Goal: Check status: Check status

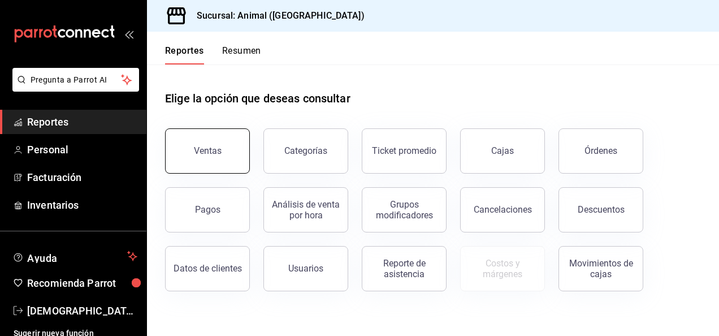
click at [191, 154] on button "Ventas" at bounding box center [207, 150] width 85 height 45
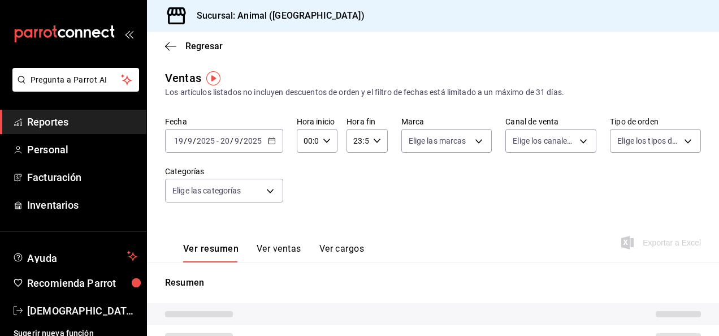
type input "04:00"
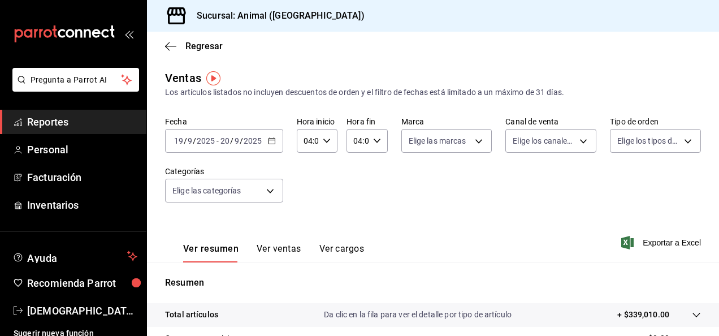
click at [274, 140] on \(Stroke\) "button" at bounding box center [272, 141] width 7 height 6
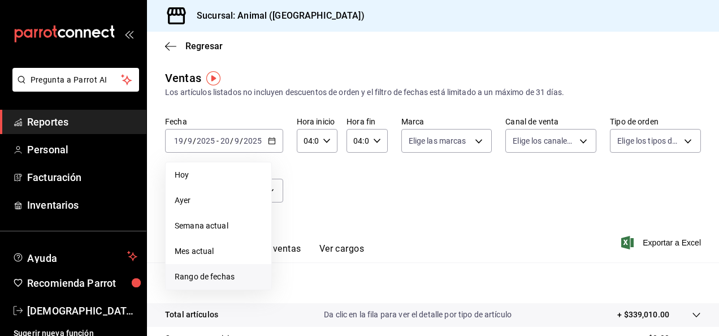
click at [212, 272] on span "Rango de fechas" at bounding box center [219, 277] width 88 height 12
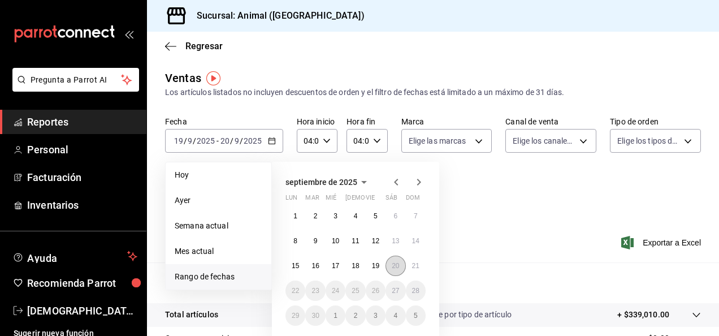
click at [392, 264] on abbr "20" at bounding box center [395, 266] width 7 height 8
click at [424, 265] on button "21" at bounding box center [416, 266] width 20 height 20
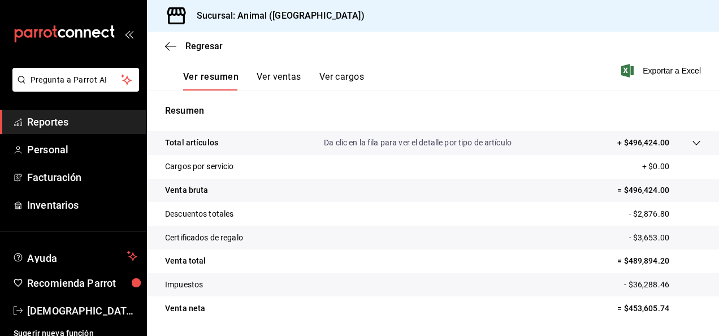
scroll to position [206, 0]
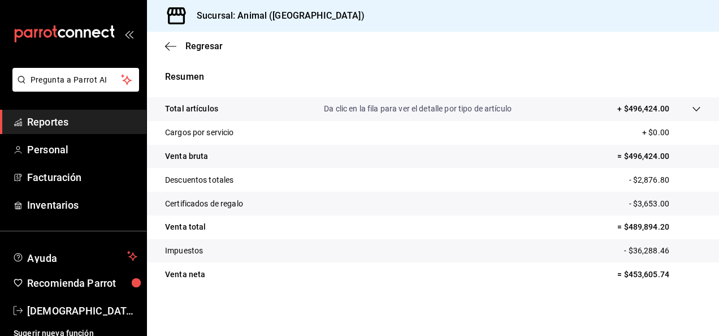
click at [424, 265] on tr "Venta neta = $453,605.74" at bounding box center [433, 274] width 572 height 24
click at [178, 49] on span "Regresar" at bounding box center [194, 46] width 58 height 11
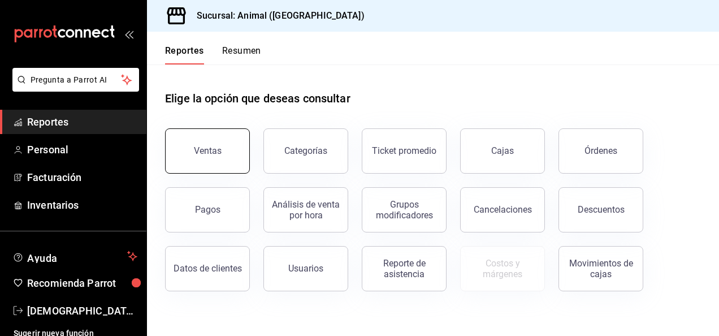
click at [209, 155] on div "Ventas" at bounding box center [208, 150] width 28 height 11
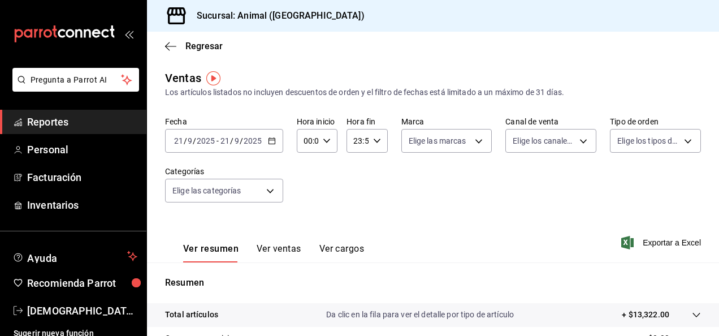
click at [325, 141] on icon "button" at bounding box center [327, 141] width 8 height 8
click at [305, 209] on span "04" at bounding box center [306, 212] width 2 height 9
type input "04:00"
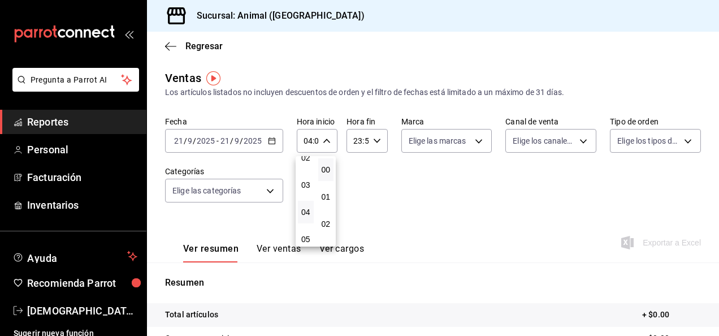
click at [376, 138] on div at bounding box center [359, 168] width 719 height 336
click at [376, 143] on icon "button" at bounding box center [377, 141] width 8 height 8
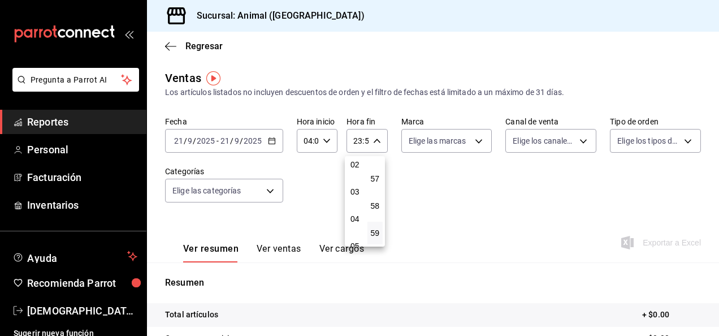
scroll to position [59, 0]
click at [357, 214] on button "04" at bounding box center [355, 219] width 16 height 23
click at [377, 166] on span "00" at bounding box center [375, 169] width 2 height 9
type input "04:00"
click at [271, 144] on div at bounding box center [359, 168] width 719 height 336
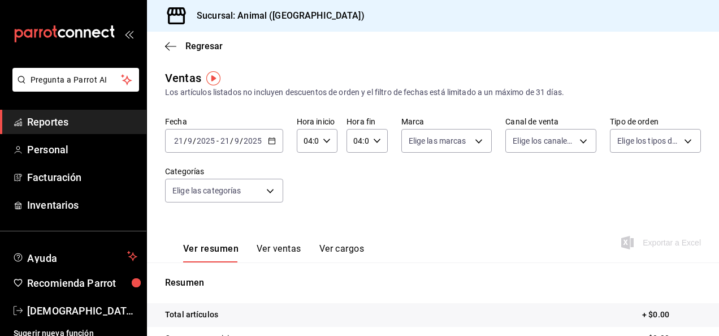
click at [271, 144] on \(Stroke\) "button" at bounding box center [272, 141] width 7 height 6
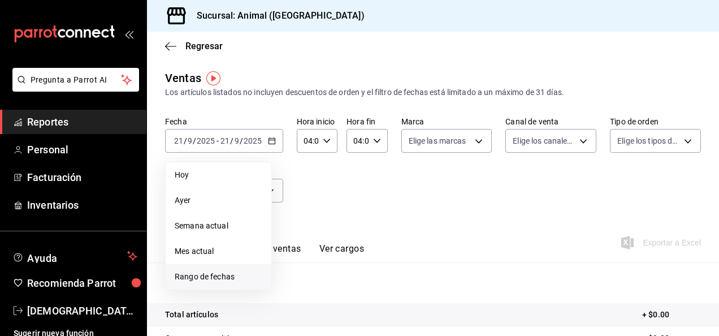
click at [242, 267] on li "Rango de fechas" at bounding box center [219, 276] width 106 height 25
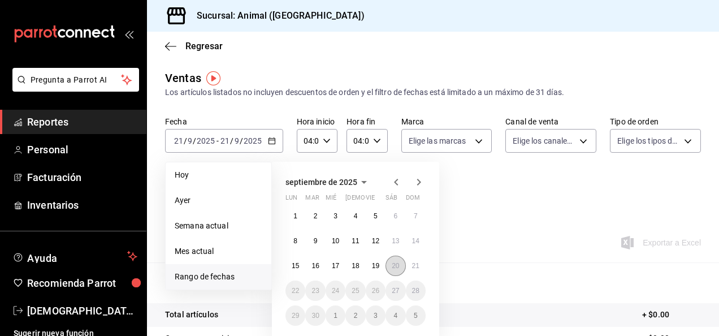
click at [394, 264] on abbr "20" at bounding box center [395, 266] width 7 height 8
click at [425, 270] on div "1 2 3 4 5 6 7 8 9 10 11 12 13 14 15 16 17 18 19 20 21 22 23 24 25 26 27 28 29 3…" at bounding box center [356, 266] width 140 height 120
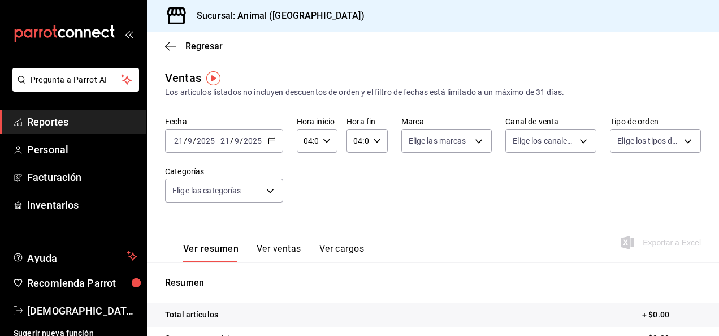
click at [481, 241] on div "Ver resumen Ver ventas Ver cargos Exportar a Excel" at bounding box center [433, 239] width 572 height 46
click at [275, 145] on div "[DATE] [DATE] - [DATE] [DATE]" at bounding box center [224, 141] width 118 height 24
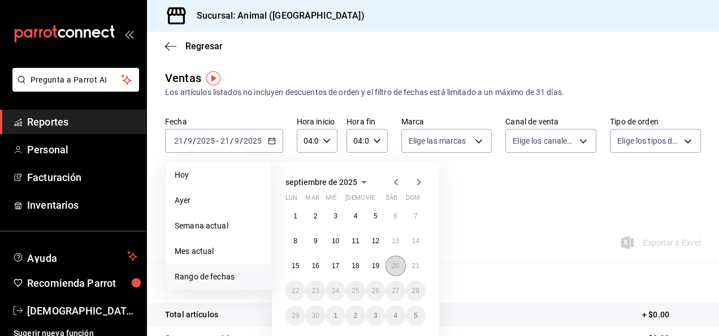
click at [391, 266] on button "20" at bounding box center [396, 266] width 20 height 20
click at [371, 264] on button "19" at bounding box center [376, 266] width 20 height 20
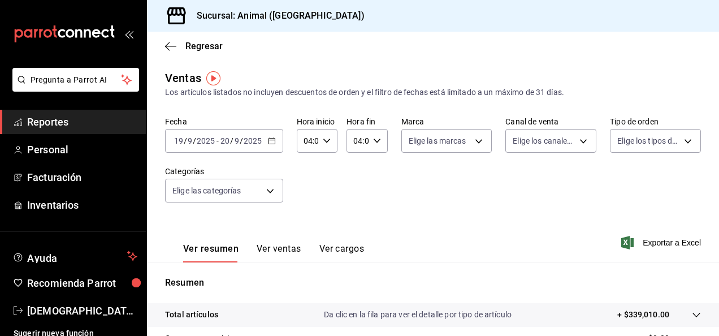
click at [270, 146] on div "[DATE] [DATE] - [DATE] [DATE]" at bounding box center [224, 141] width 118 height 24
click at [471, 242] on div "Ver resumen Ver ventas Ver cargos Exportar a Excel" at bounding box center [433, 239] width 572 height 46
click at [269, 143] on icon "button" at bounding box center [272, 141] width 8 height 8
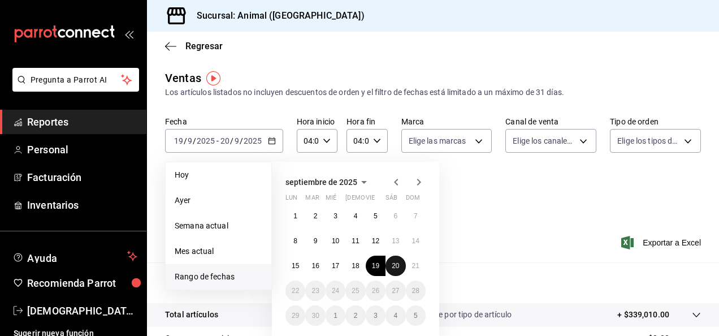
click at [395, 263] on abbr "20" at bounding box center [395, 266] width 7 height 8
click at [415, 270] on button "21" at bounding box center [416, 266] width 20 height 20
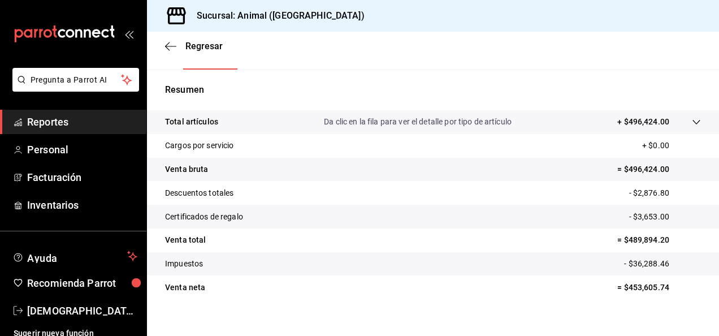
scroll to position [193, 0]
